Goal: Entertainment & Leisure: Consume media (video, audio)

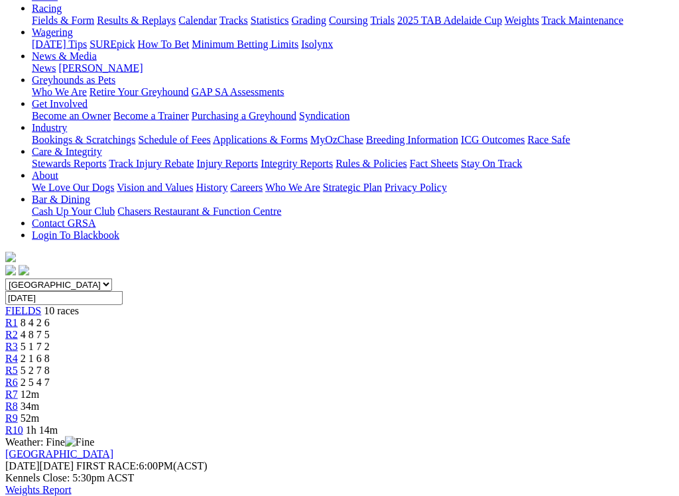
scroll to position [162, 0]
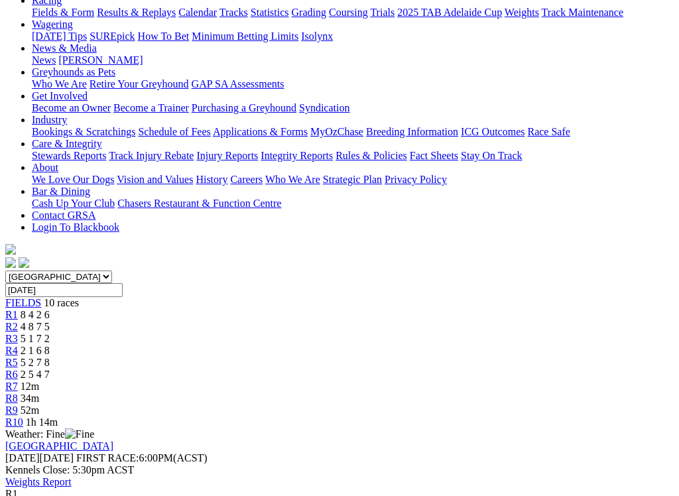
click at [18, 321] on span "R2" at bounding box center [11, 326] width 13 height 11
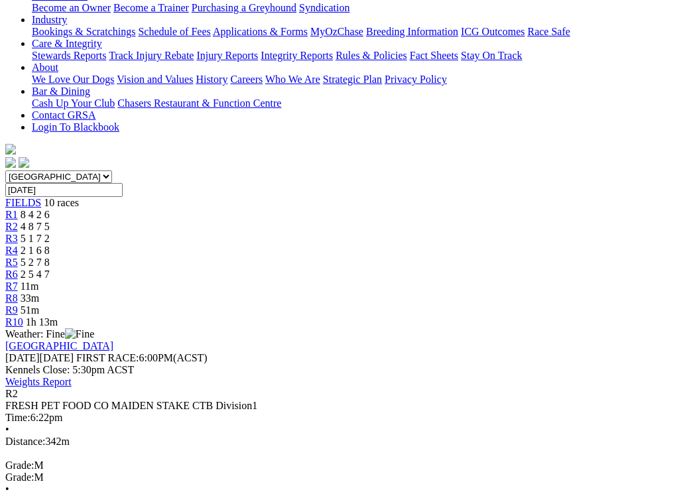
scroll to position [274, 0]
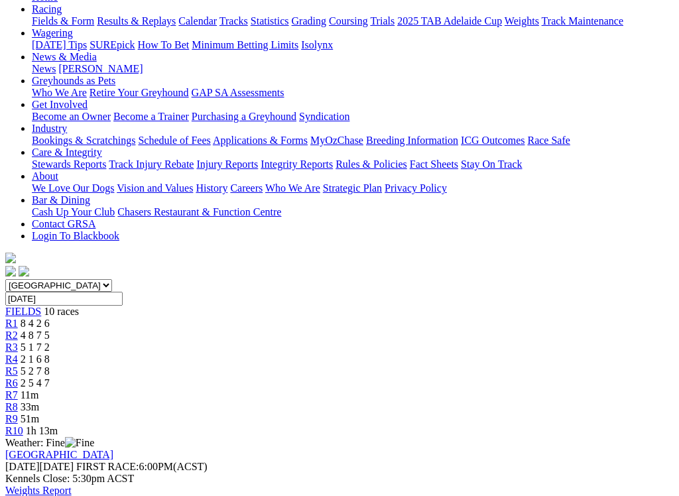
scroll to position [148, 0]
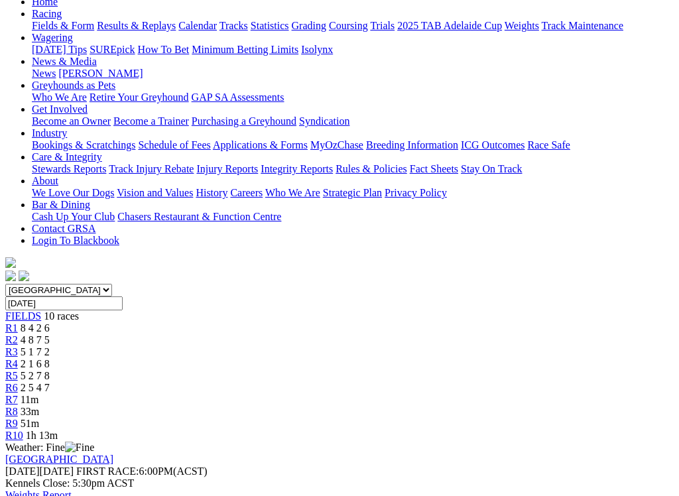
click at [50, 346] on span "5 1 7 2" at bounding box center [35, 351] width 29 height 11
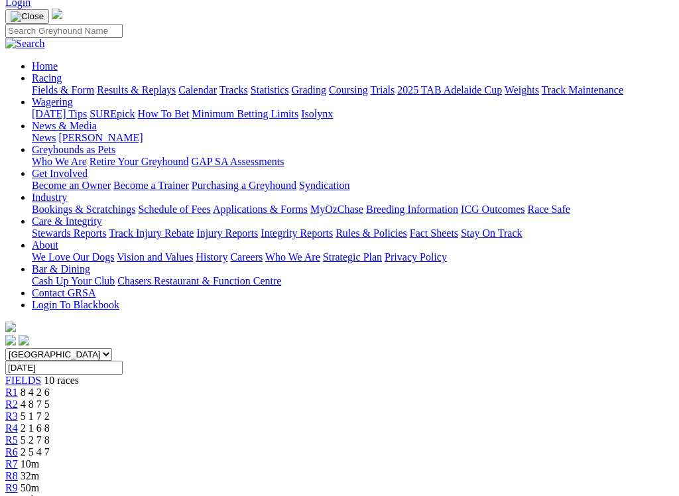
scroll to position [87, 0]
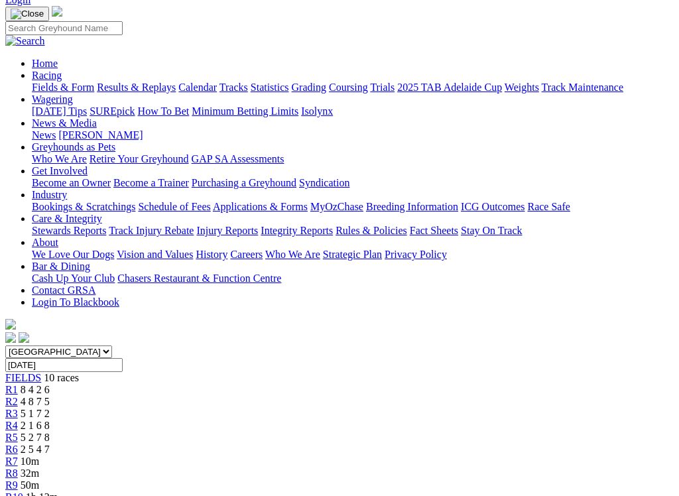
click at [18, 420] on span "R4" at bounding box center [11, 425] width 13 height 11
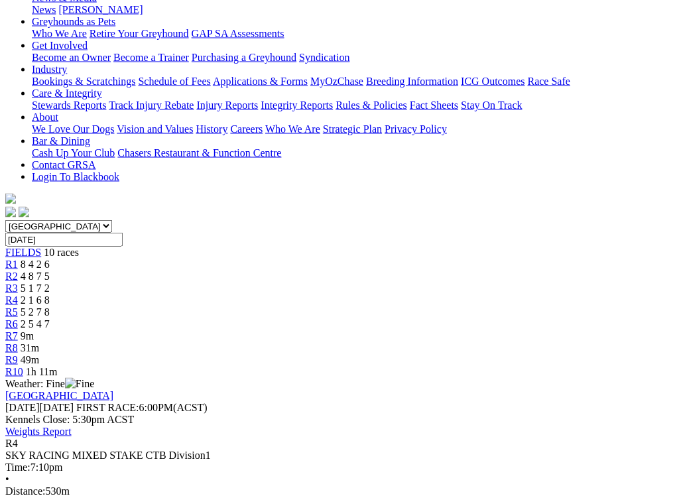
scroll to position [220, 0]
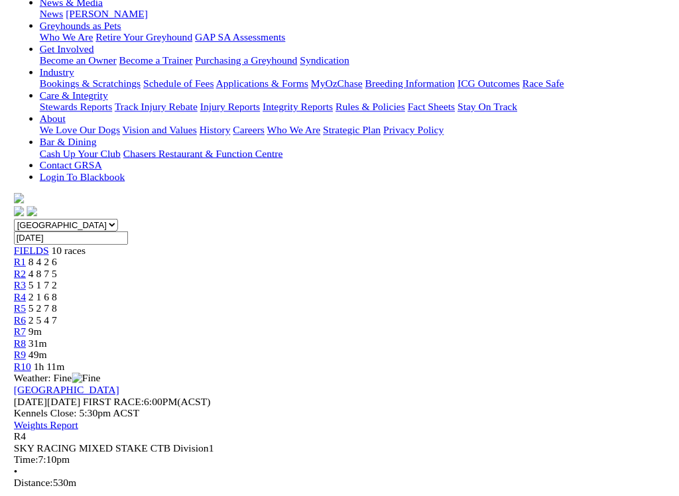
scroll to position [221, 0]
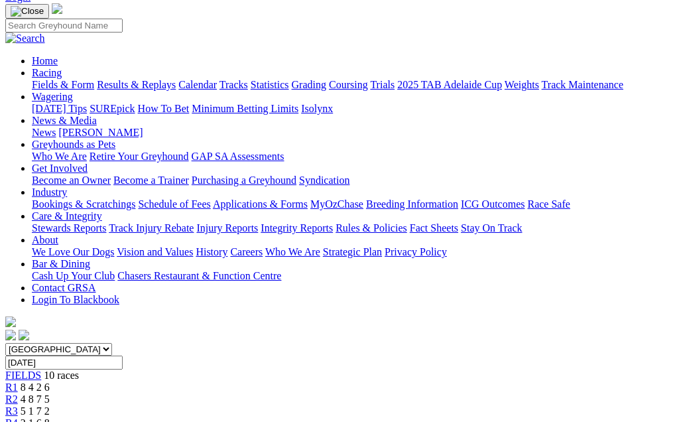
scroll to position [88, 0]
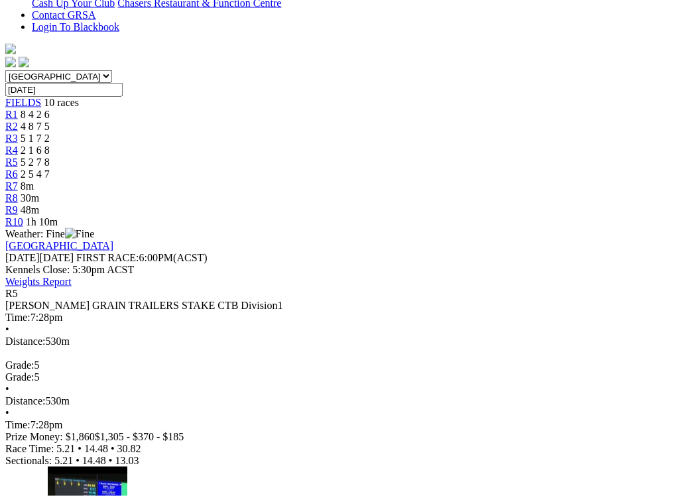
scroll to position [375, 0]
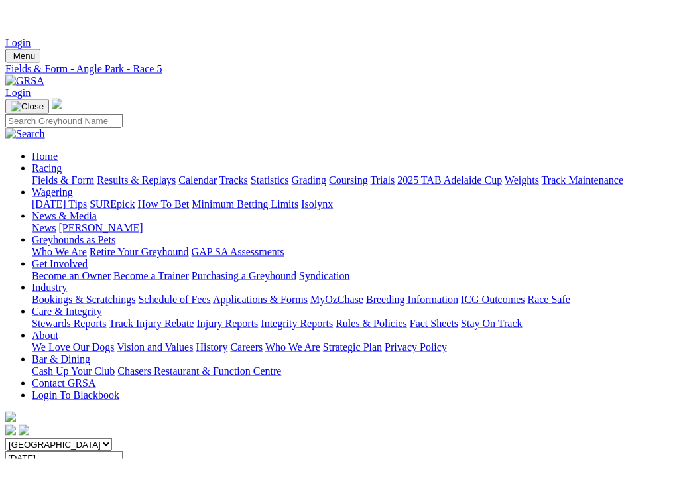
scroll to position [20, 0]
